Goal: Navigation & Orientation: Find specific page/section

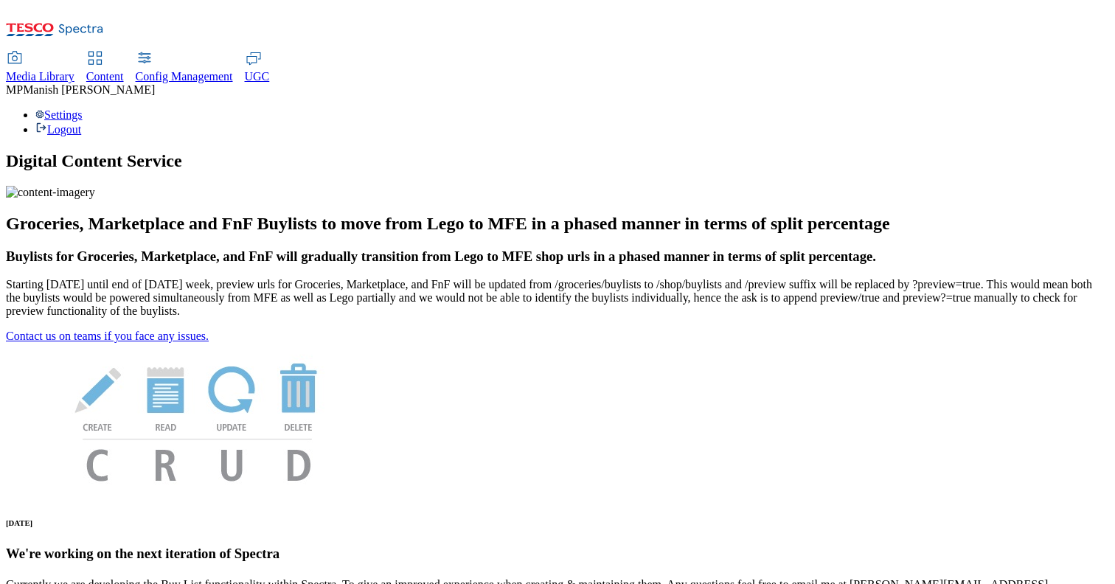
click at [270, 70] on span "UGC" at bounding box center [257, 76] width 25 height 13
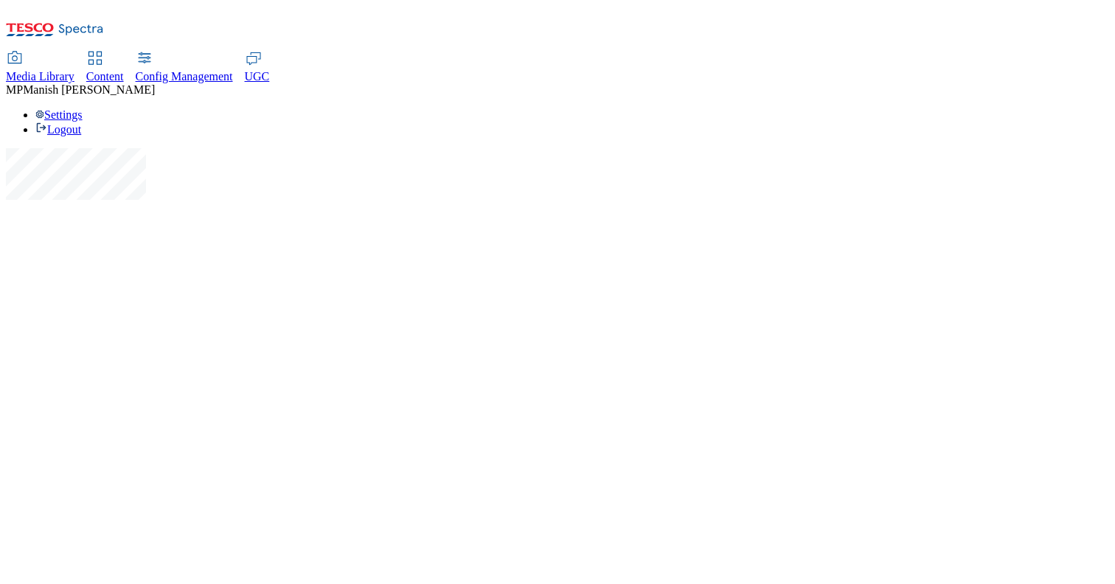
click at [74, 70] on span "Media Library" at bounding box center [40, 76] width 69 height 13
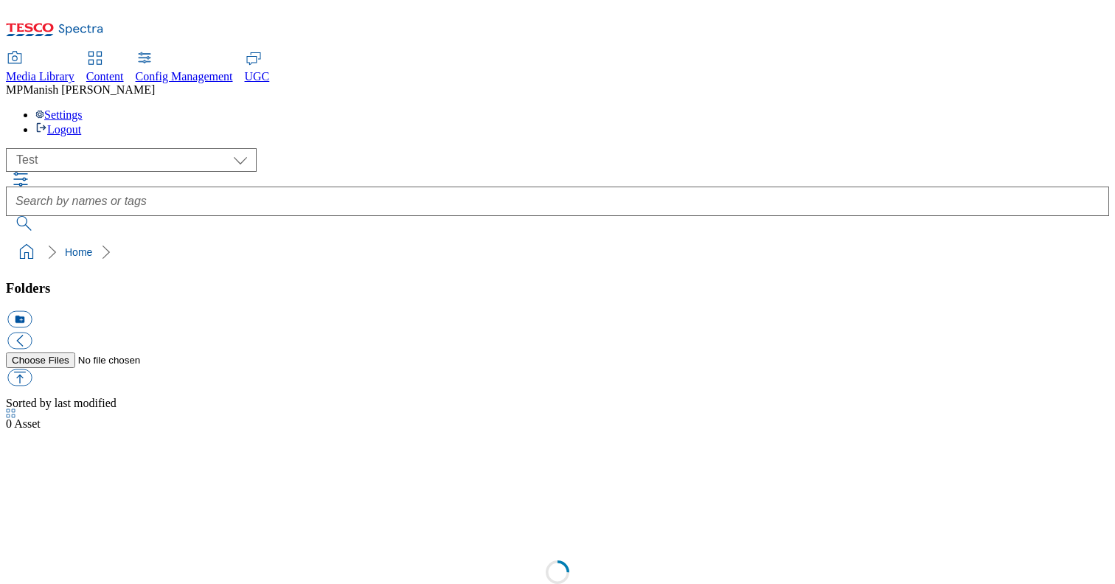
scroll to position [1, 0]
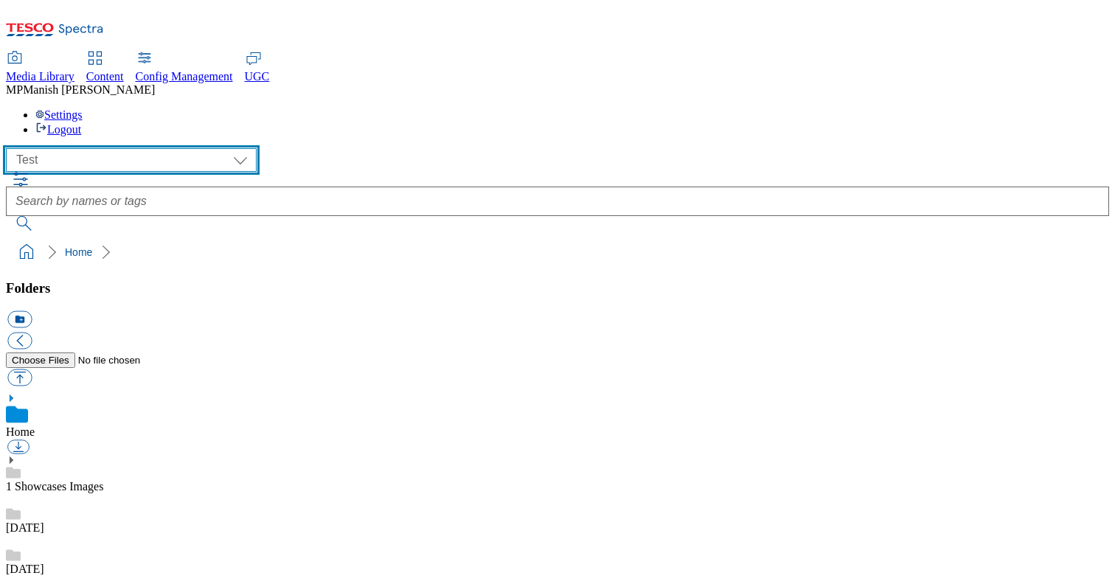
click at [141, 148] on select "All all CE Clubcard Boost UK Clubcard Marketing Clubcard ROI clubcard-boost-uk …" at bounding box center [131, 160] width 251 height 24
select select "test-site"
click at [10, 148] on select "All all CE Clubcard Boost UK Clubcard Marketing Clubcard ROI clubcard-boost-uk …" at bounding box center [131, 160] width 251 height 24
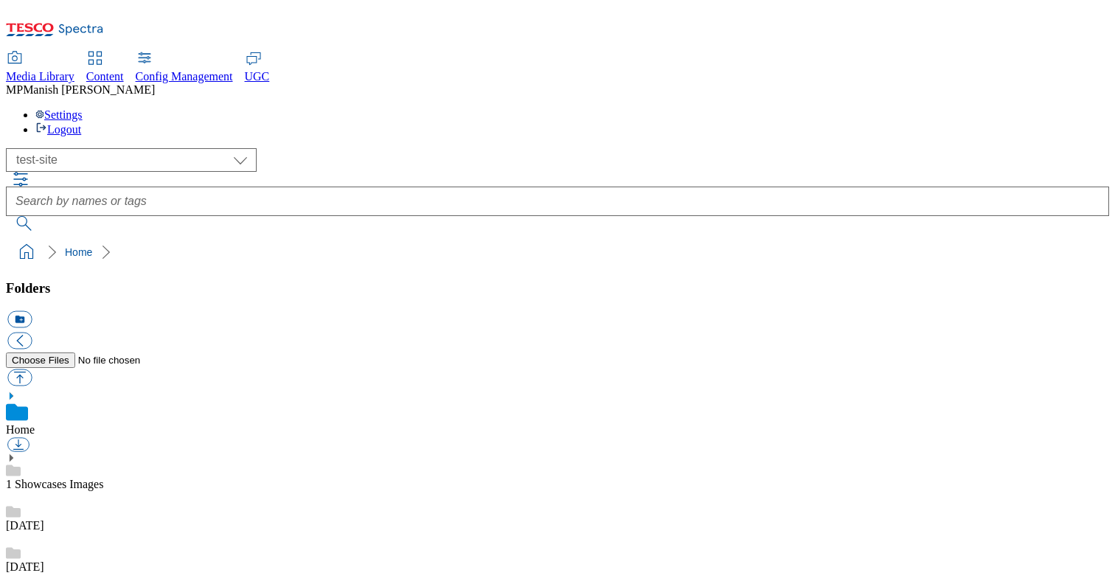
click at [100, 491] on div "10 oct" at bounding box center [557, 511] width 1103 height 41
click at [77, 24] on icon at bounding box center [55, 33] width 98 height 31
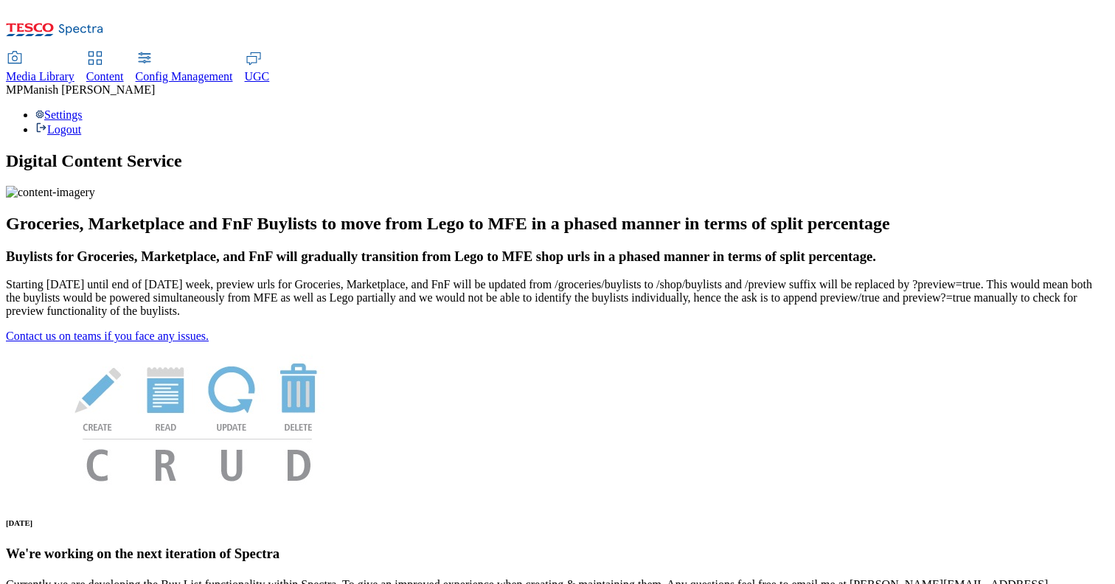
click at [495, 151] on h1 "Digital Content Service" at bounding box center [557, 161] width 1103 height 20
